Goal: Task Accomplishment & Management: Use online tool/utility

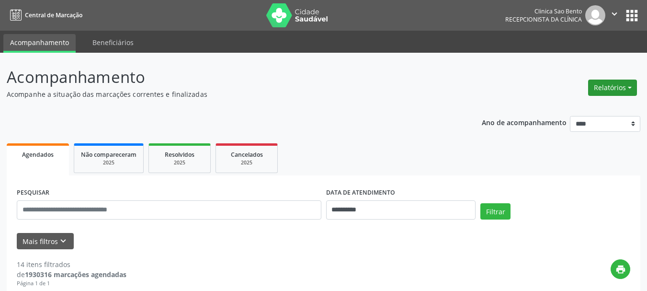
drag, startPoint x: 624, startPoint y: 84, endPoint x: 616, endPoint y: 85, distance: 8.3
click at [623, 84] on button "Relatórios" at bounding box center [613, 88] width 49 height 16
click at [568, 107] on link "Agendamentos" at bounding box center [585, 108] width 103 height 13
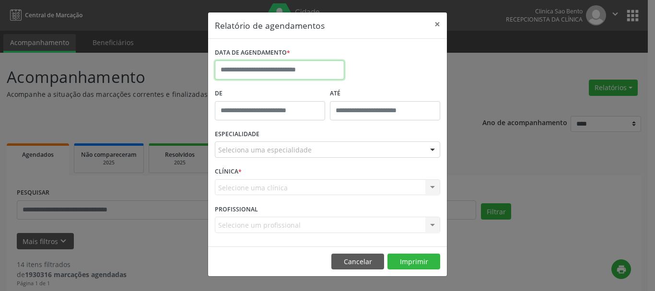
click at [288, 66] on input "text" at bounding box center [279, 69] width 129 height 19
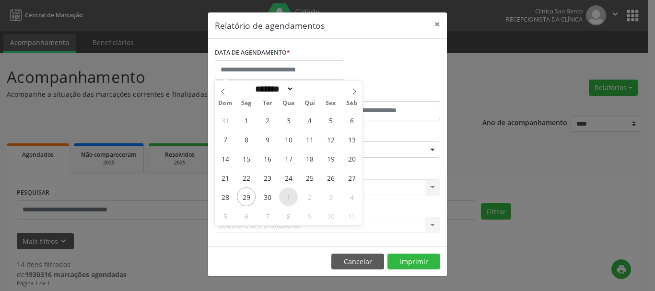
click at [289, 196] on span "1" at bounding box center [288, 196] width 19 height 19
type input "**********"
click at [289, 196] on span "1" at bounding box center [288, 196] width 19 height 19
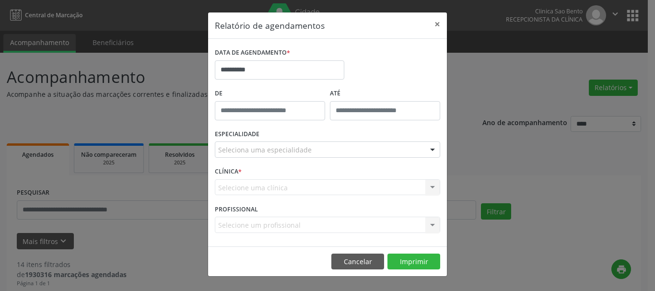
click at [413, 149] on div "Seleciona uma especialidade" at bounding box center [327, 149] width 225 height 16
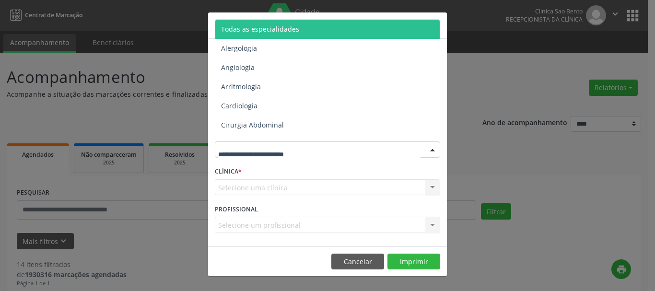
click at [274, 23] on span "Todas as especialidades" at bounding box center [328, 29] width 226 height 19
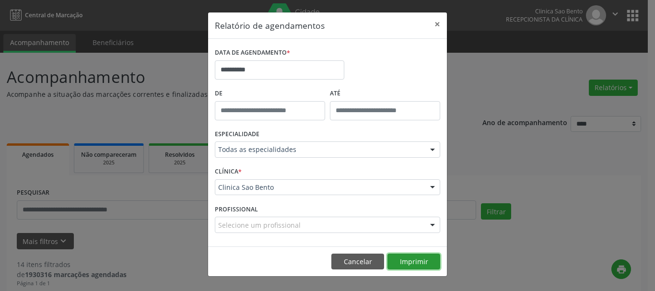
click at [420, 263] on button "Imprimir" at bounding box center [413, 262] width 53 height 16
